Goal: Check status

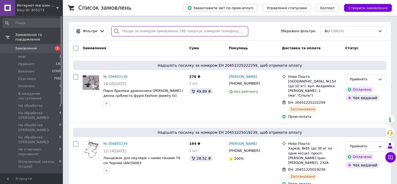
click at [160, 31] on input "search" at bounding box center [179, 31] width 137 height 10
paste input "356903138"
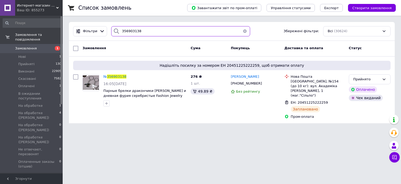
type input "356903138"
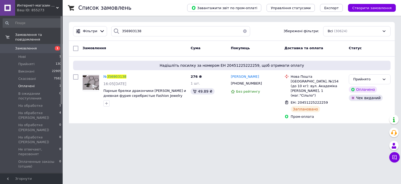
click at [25, 84] on span "Оплачені" at bounding box center [26, 86] width 16 height 5
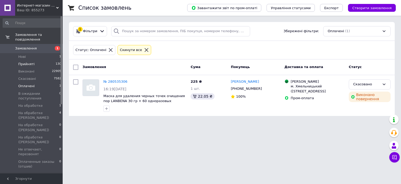
click at [31, 62] on span "Прийняті" at bounding box center [26, 64] width 16 height 5
